Goal: Use online tool/utility: Utilize a website feature to perform a specific function

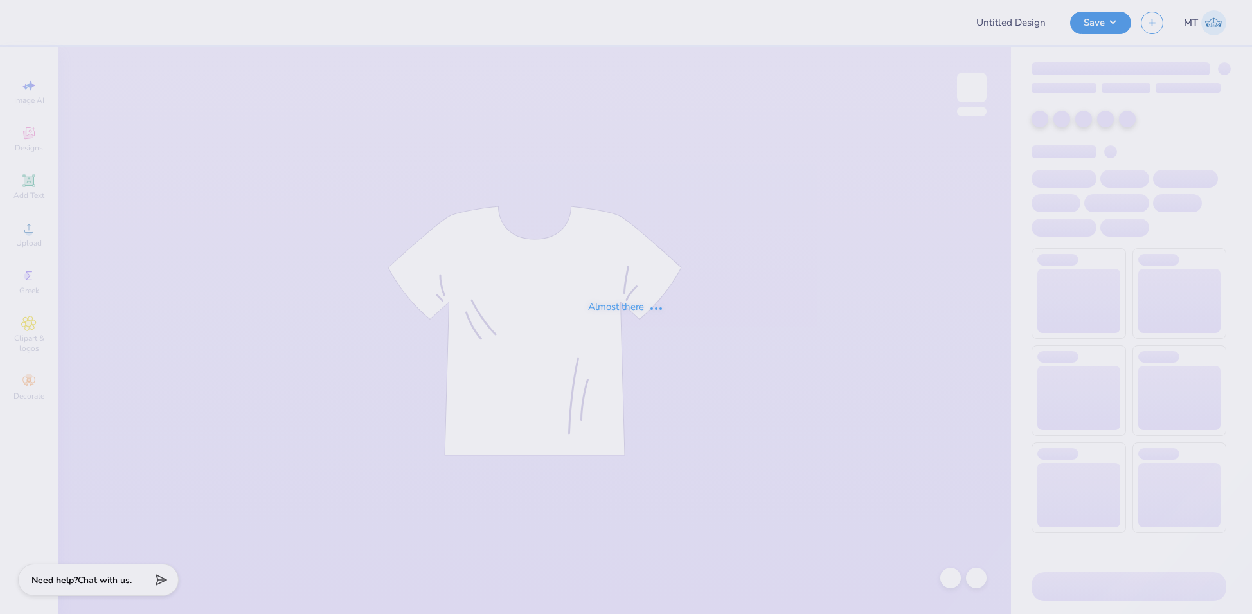
type input "FPS239860"
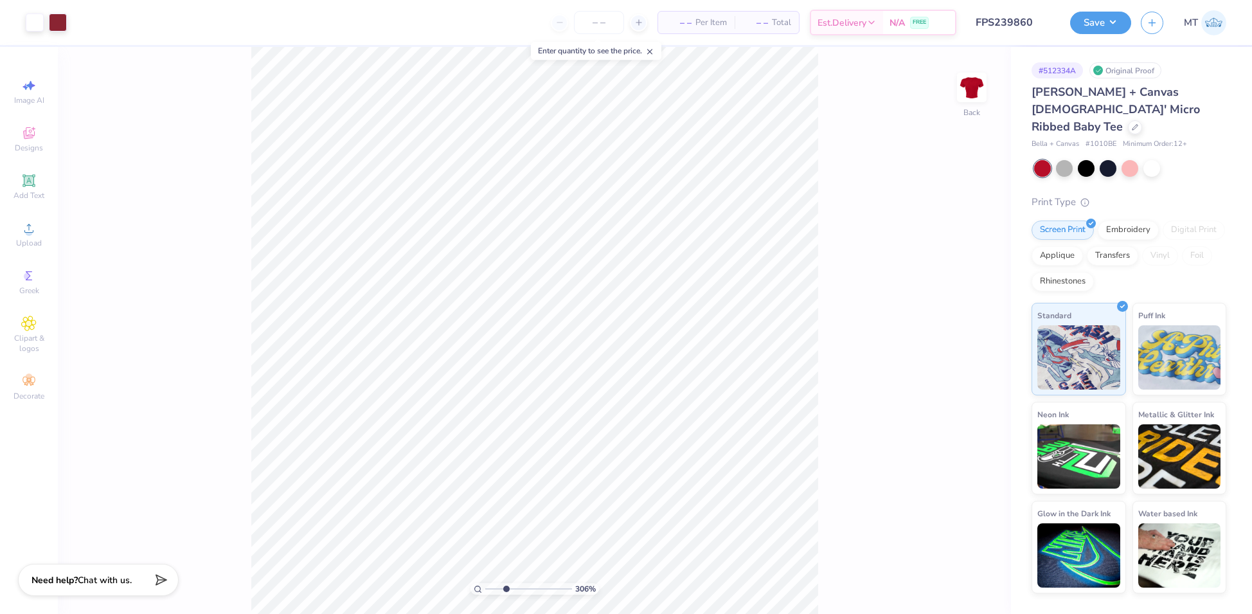
type input "1"
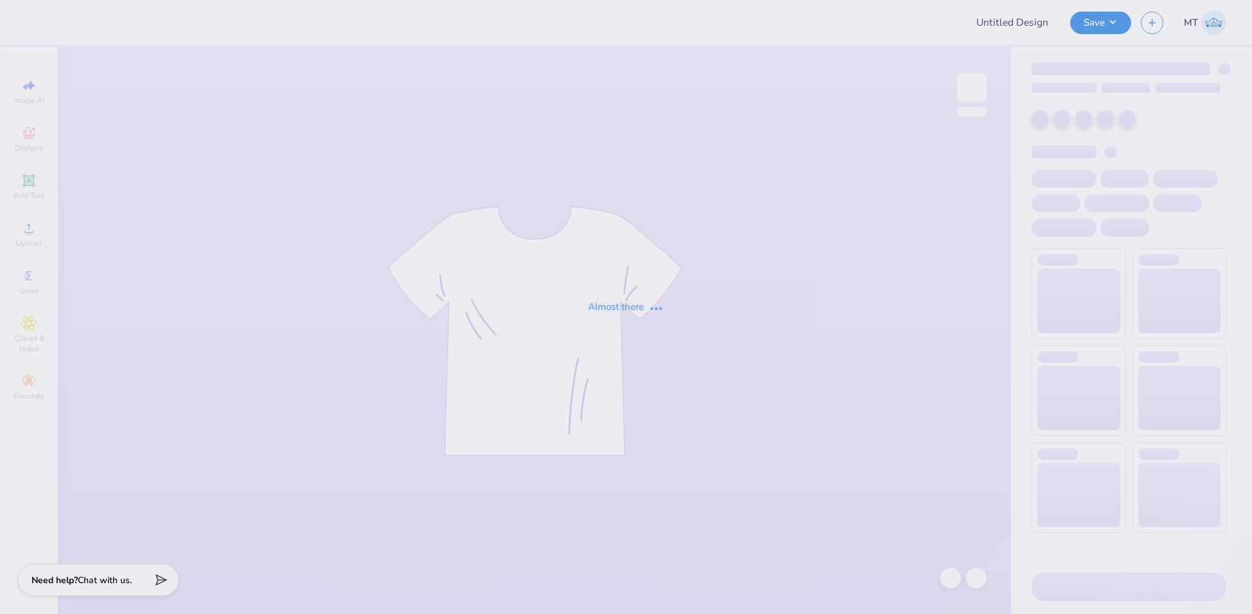
type input "FPS239888"
type input "FPS239847"
type input "FPS239843"
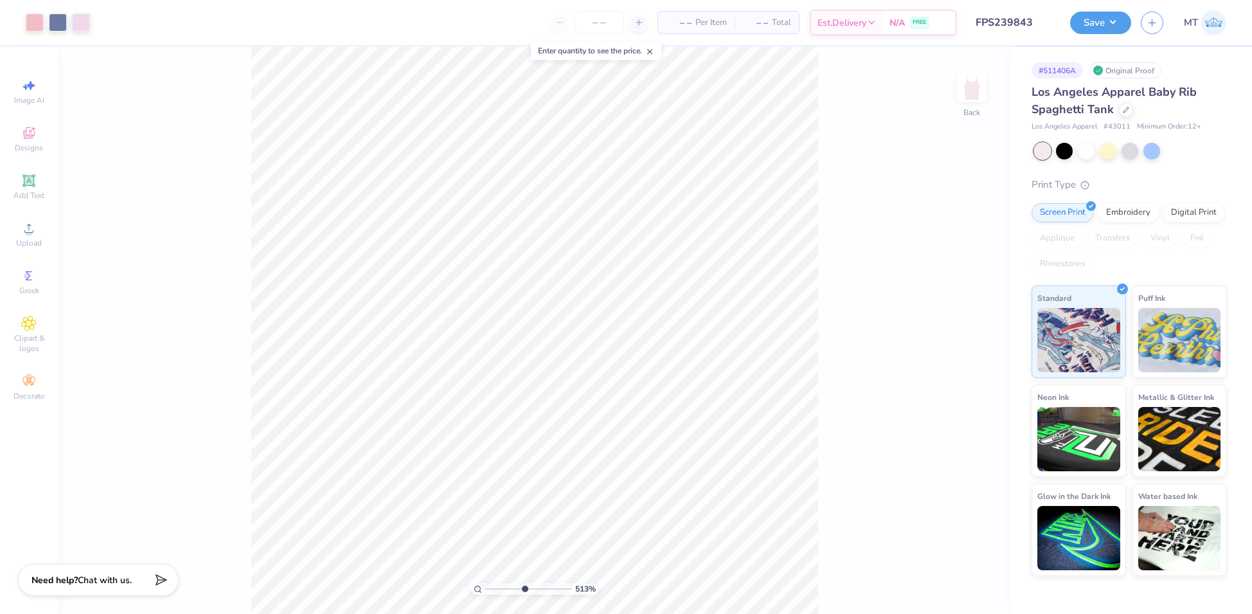
type input "1.45327636241782"
